Goal: Task Accomplishment & Management: Use online tool/utility

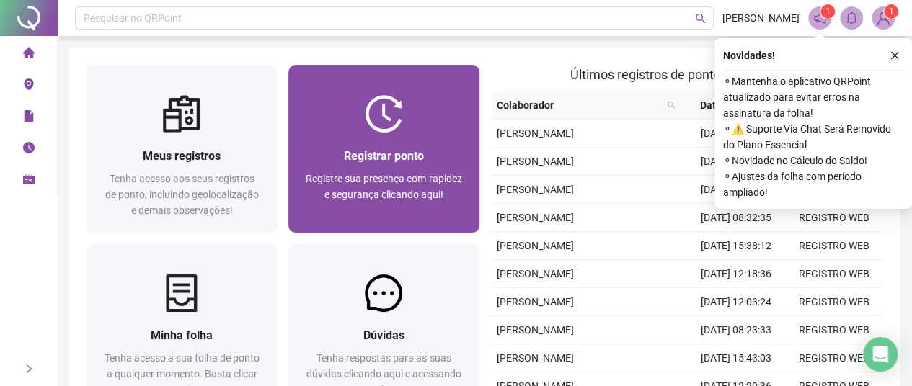
click at [383, 112] on img at bounding box center [383, 113] width 37 height 37
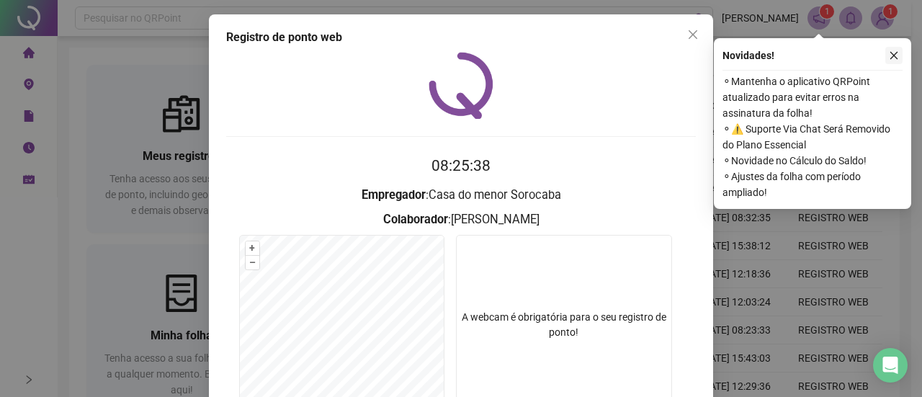
click at [894, 57] on icon "close" at bounding box center [894, 55] width 10 height 10
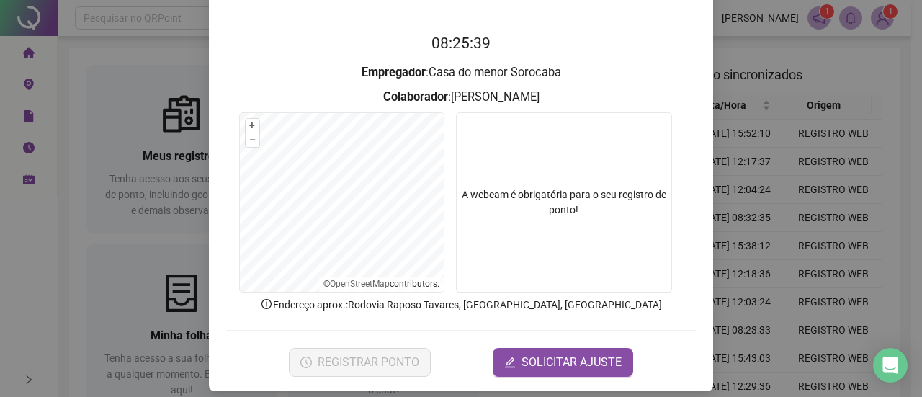
scroll to position [133, 0]
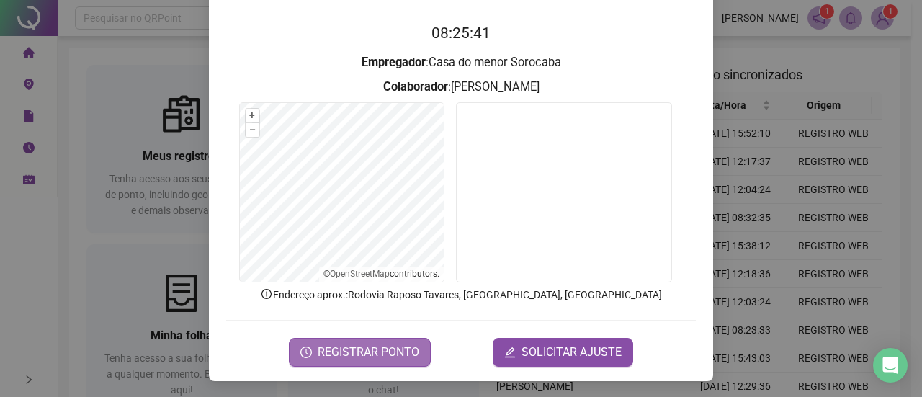
click at [395, 347] on span "REGISTRAR PONTO" at bounding box center [369, 352] width 102 height 17
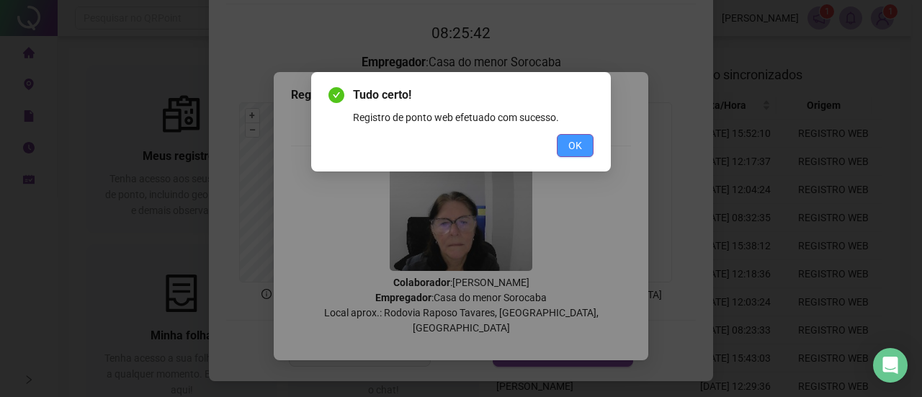
click at [572, 144] on span "OK" at bounding box center [576, 146] width 14 height 16
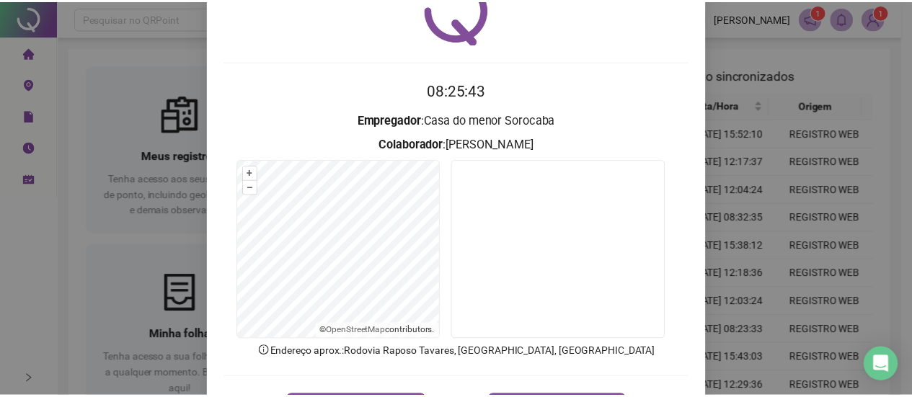
scroll to position [0, 0]
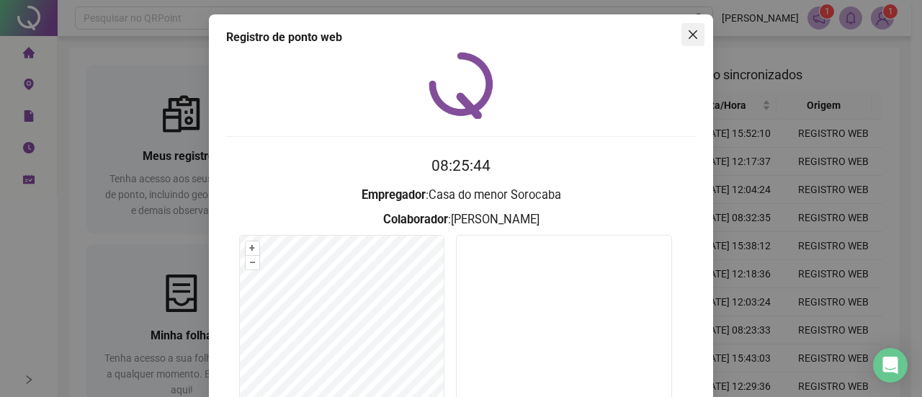
click at [687, 28] on button "Close" at bounding box center [693, 34] width 23 height 23
